Goal: Subscribe to service/newsletter

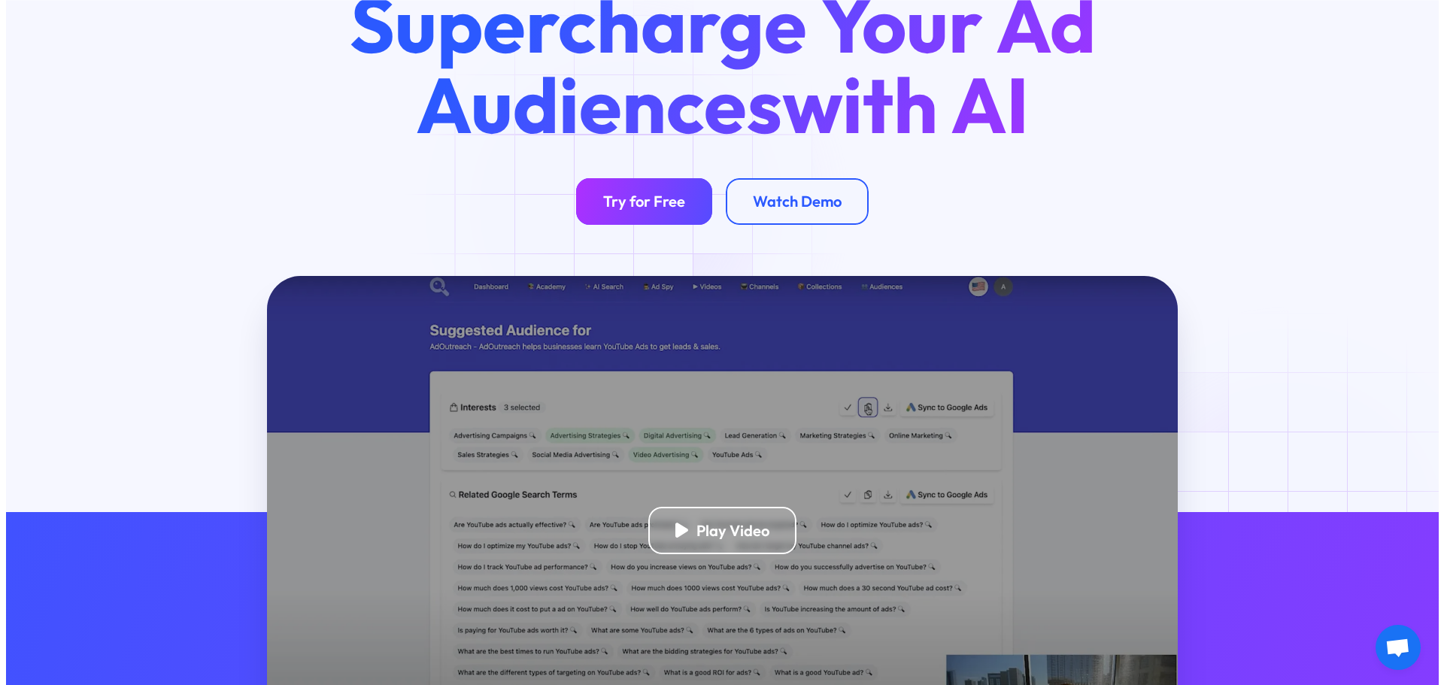
scroll to position [226, 0]
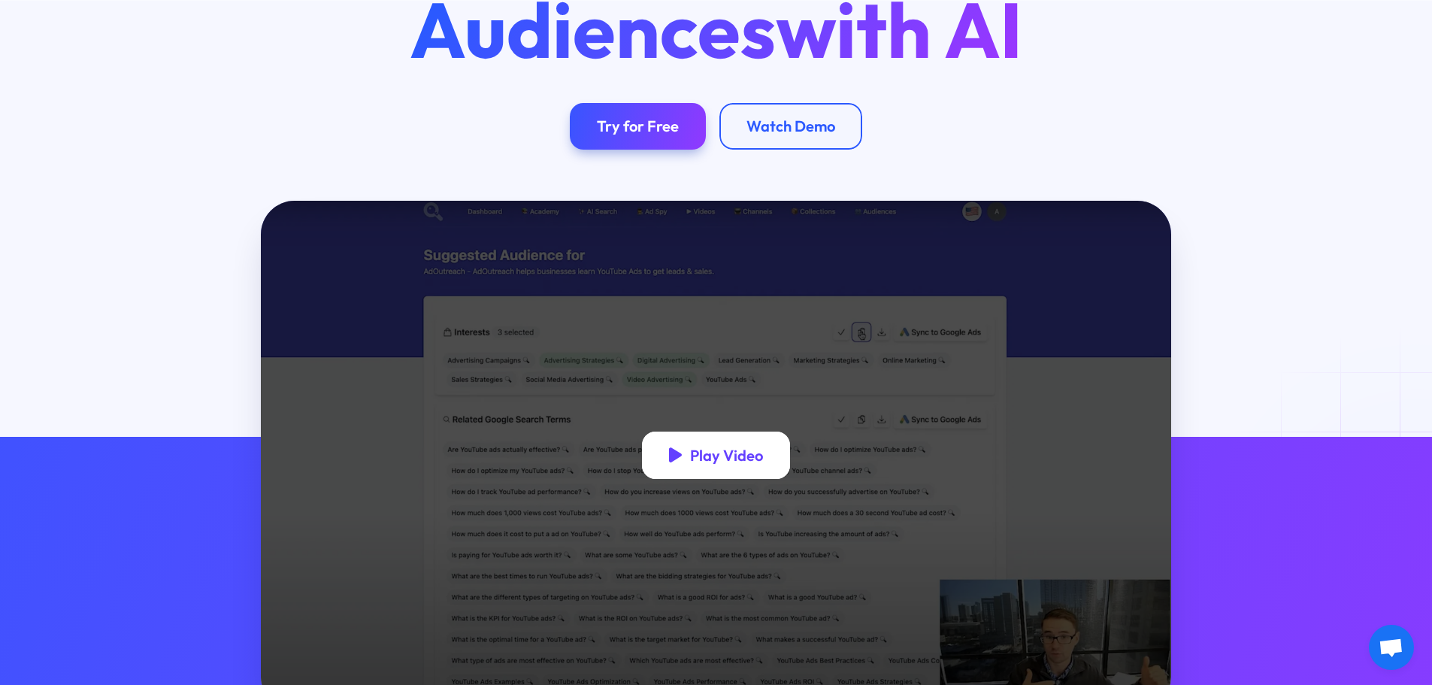
click at [702, 448] on div "Play Video" at bounding box center [716, 455] width 149 height 47
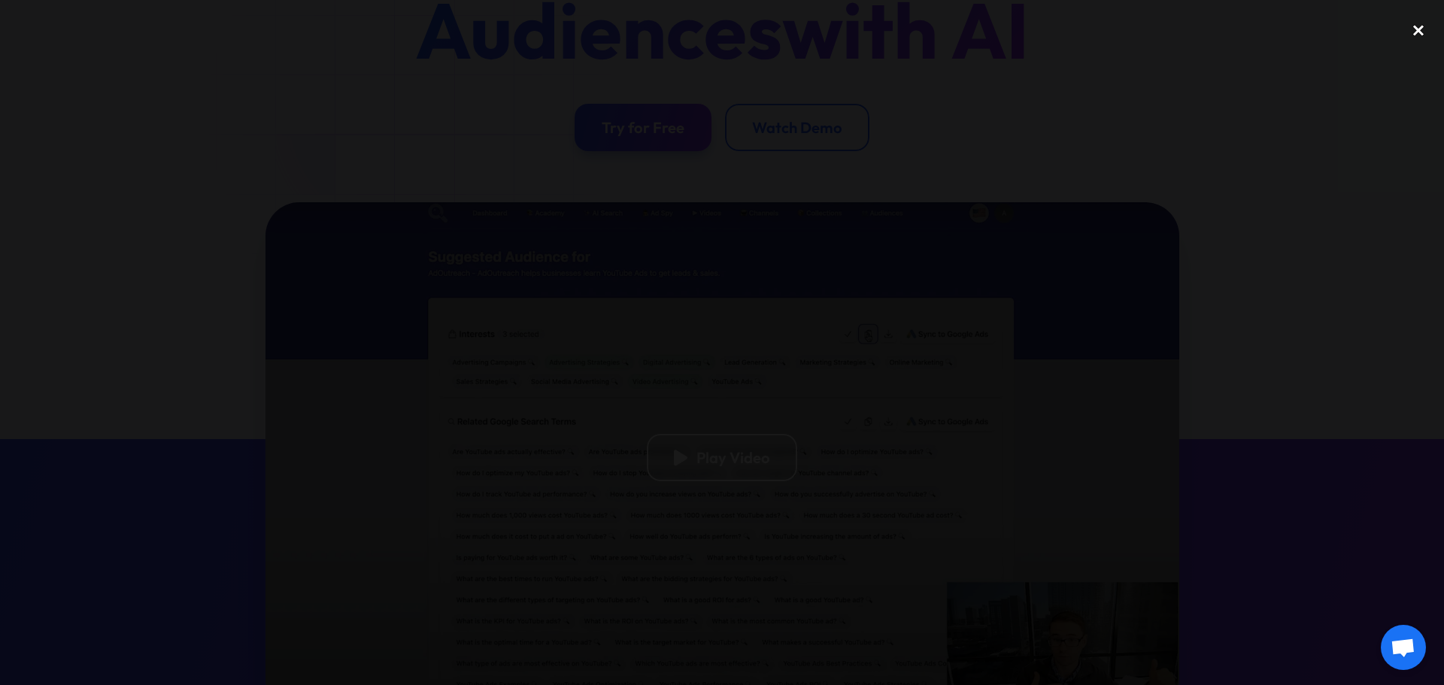
click at [1408, 29] on div "close lightbox" at bounding box center [1418, 30] width 51 height 33
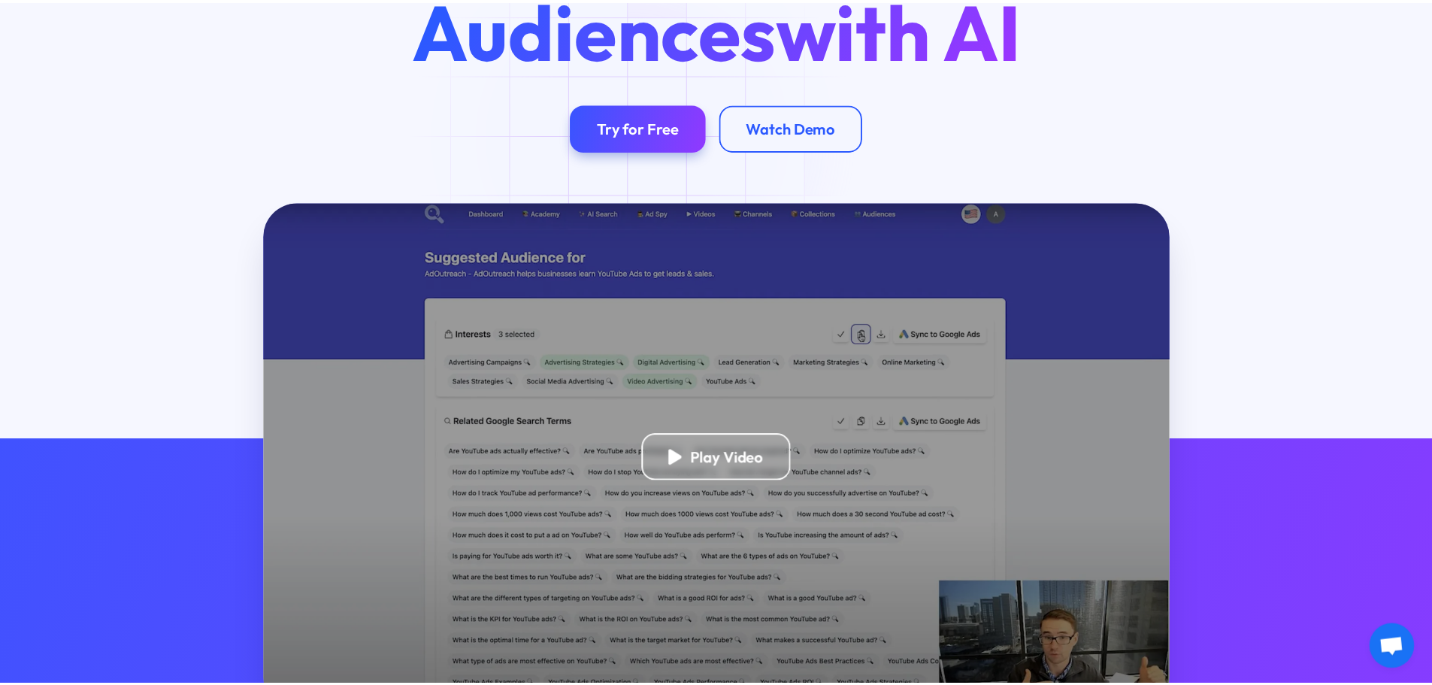
scroll to position [254, 0]
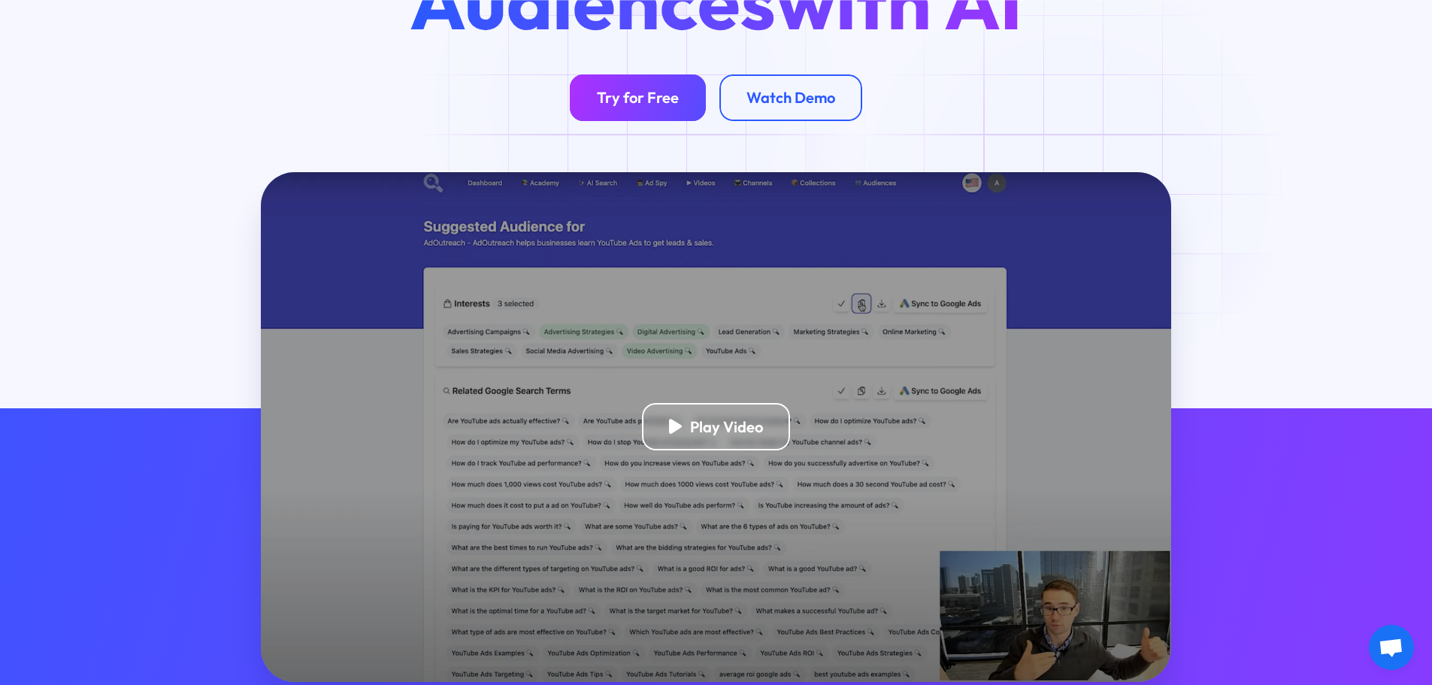
click at [641, 107] on div "Try for Free" at bounding box center [638, 97] width 82 height 19
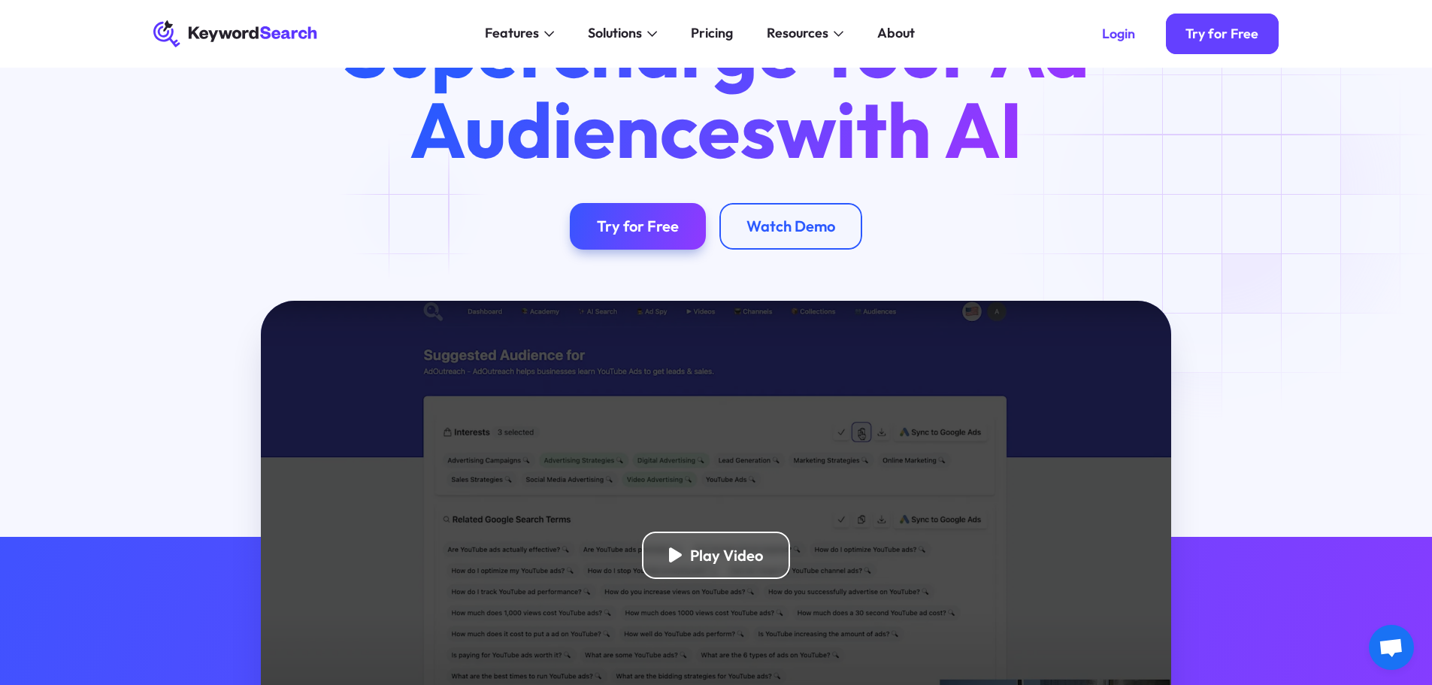
scroll to position [0, 0]
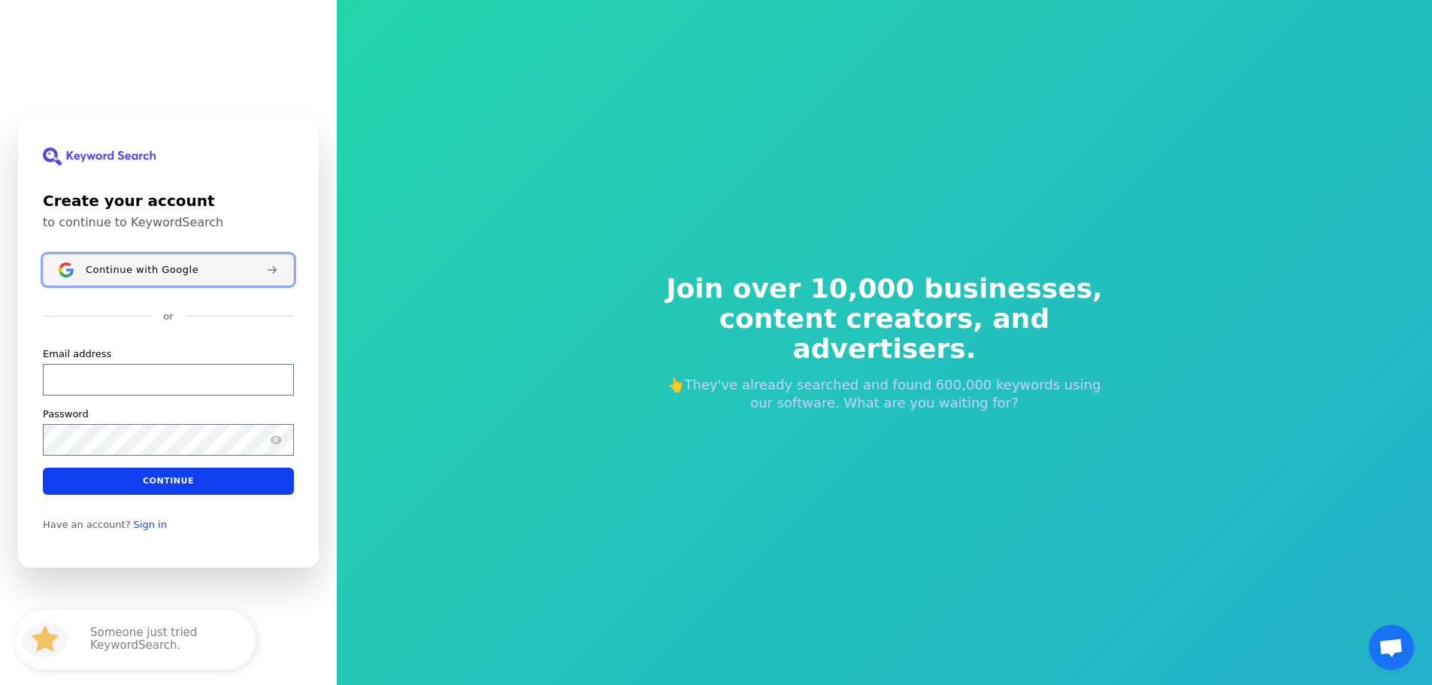
click at [186, 268] on span "Continue with Google" at bounding box center [142, 269] width 113 height 12
